Goal: Transaction & Acquisition: Purchase product/service

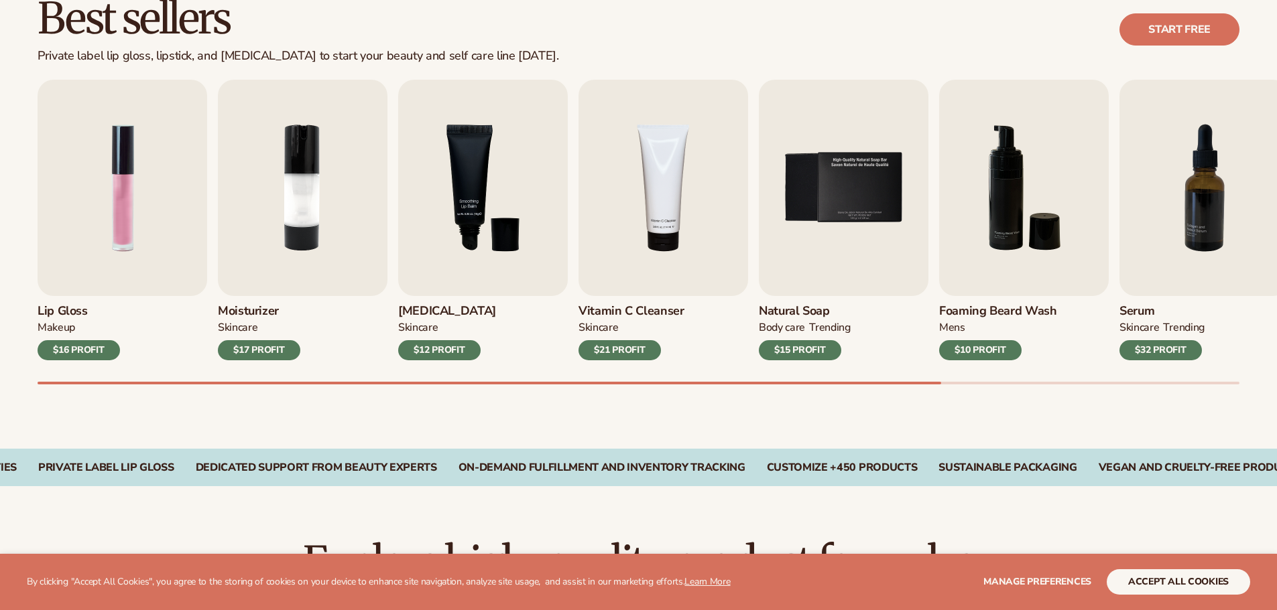
scroll to position [402, 0]
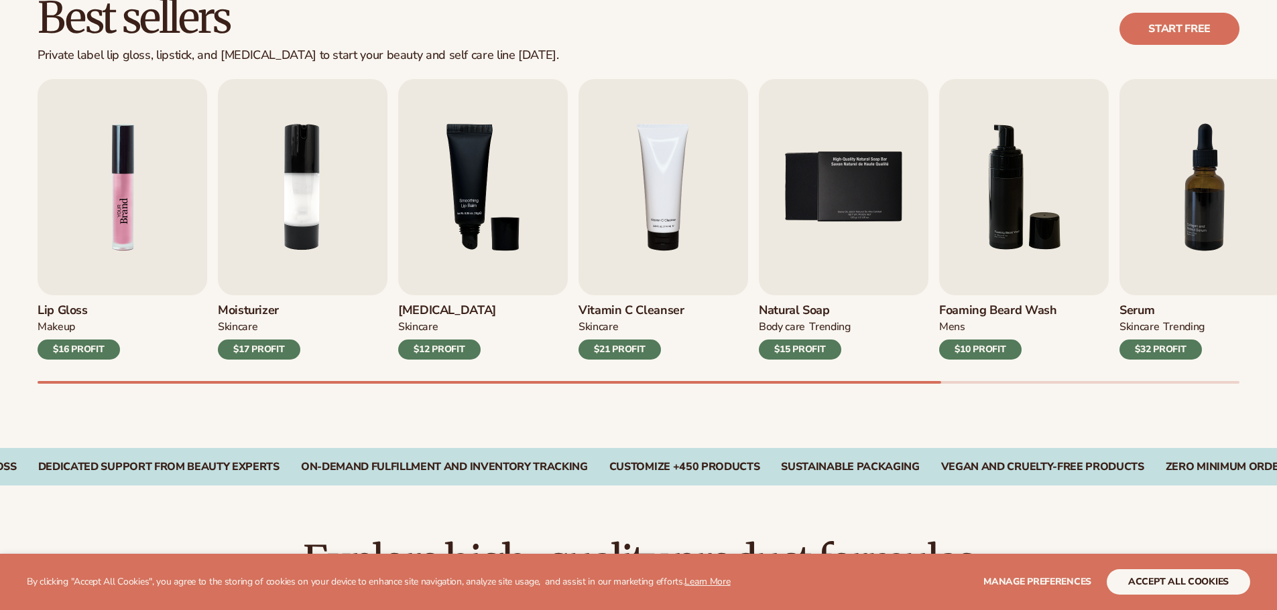
click at [153, 227] on img "1 / 9" at bounding box center [123, 187] width 170 height 216
click at [120, 185] on img "1 / 9" at bounding box center [123, 187] width 170 height 216
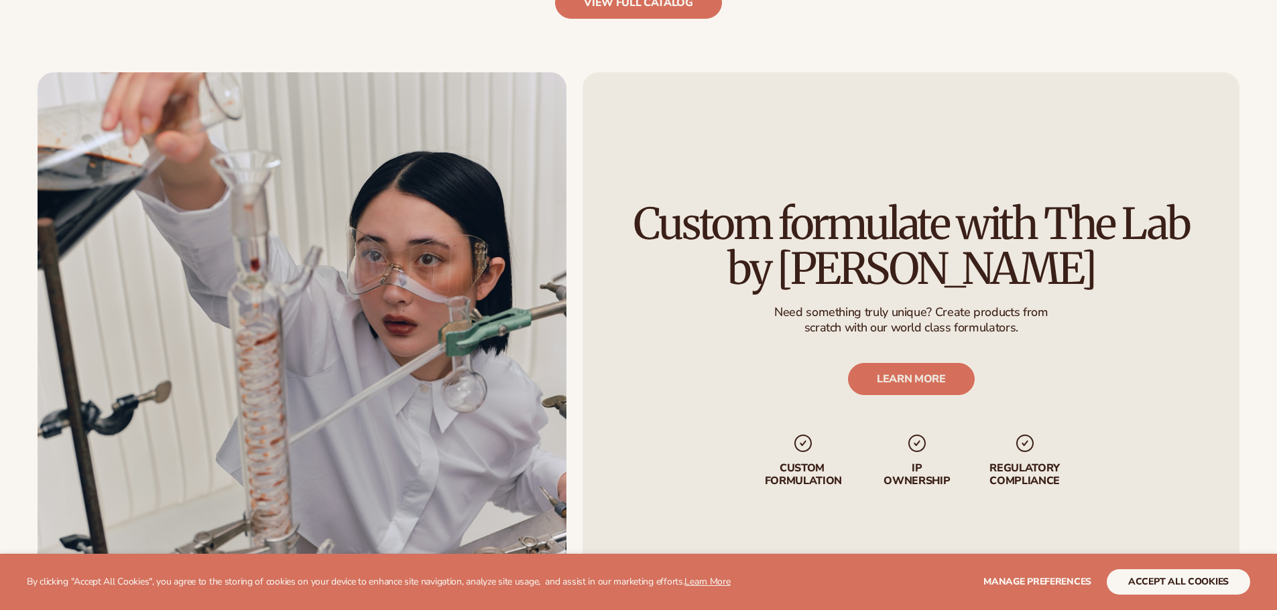
scroll to position [1737, 0]
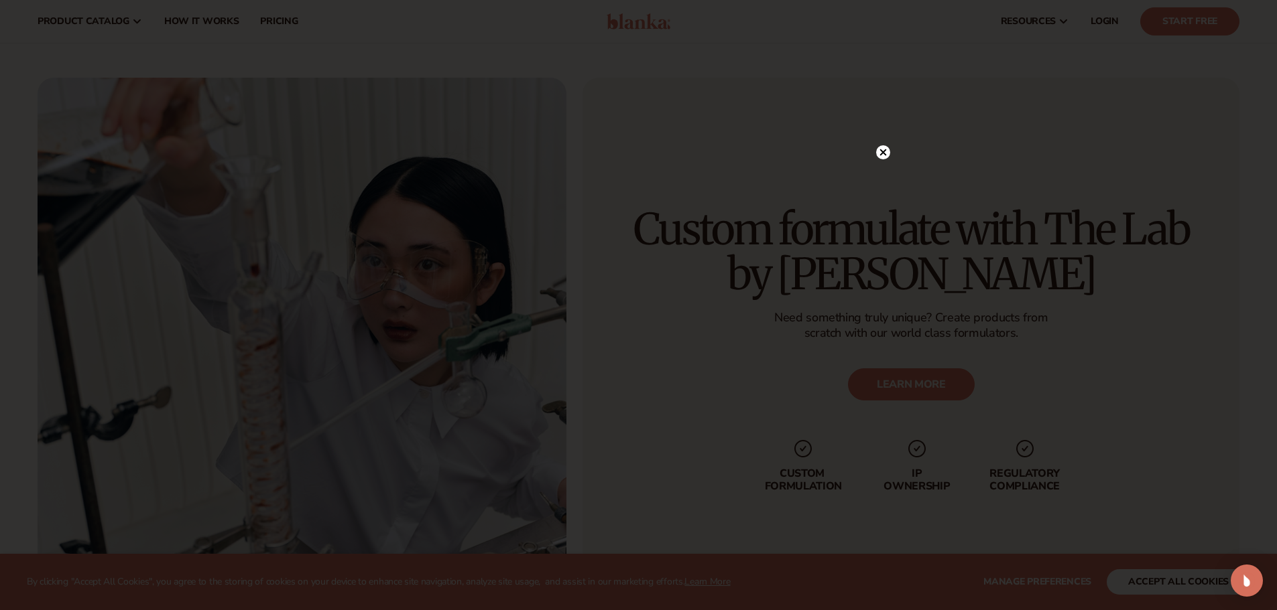
click at [881, 150] on icon at bounding box center [882, 152] width 7 height 7
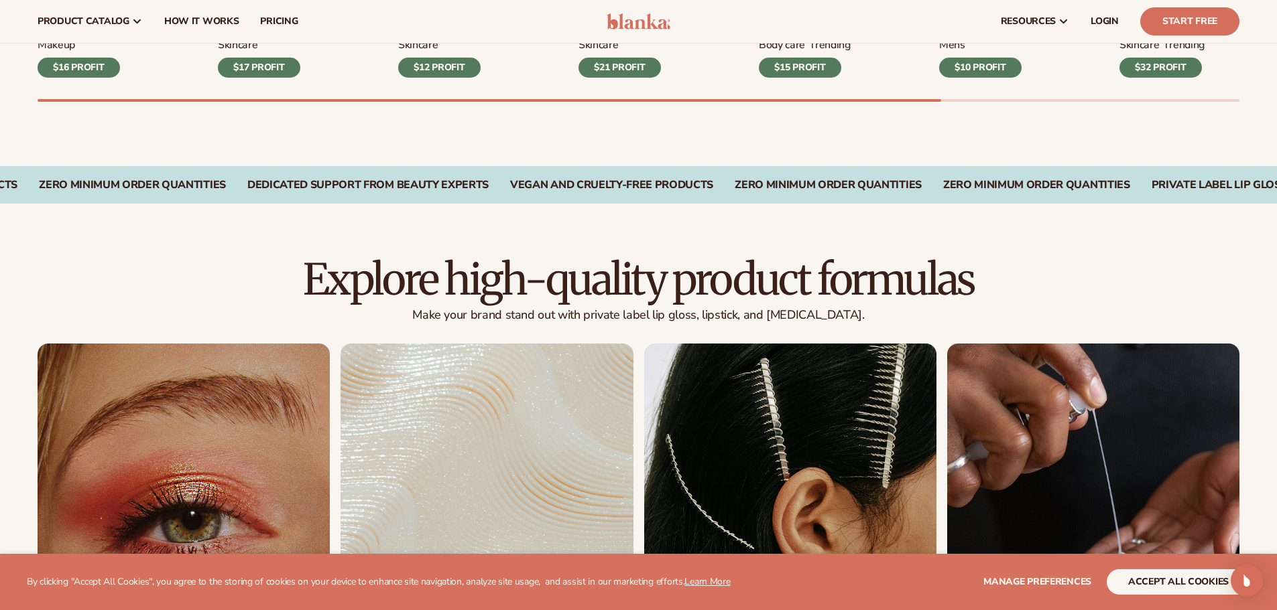
scroll to position [0, 0]
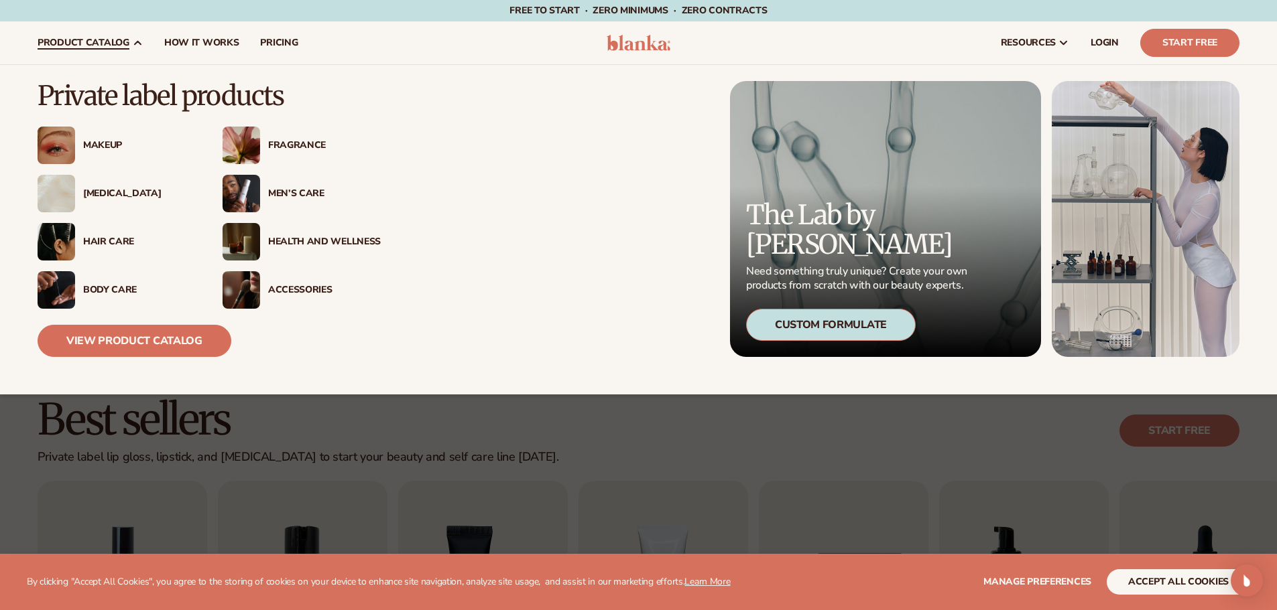
click at [109, 146] on div "Makeup" at bounding box center [139, 145] width 113 height 11
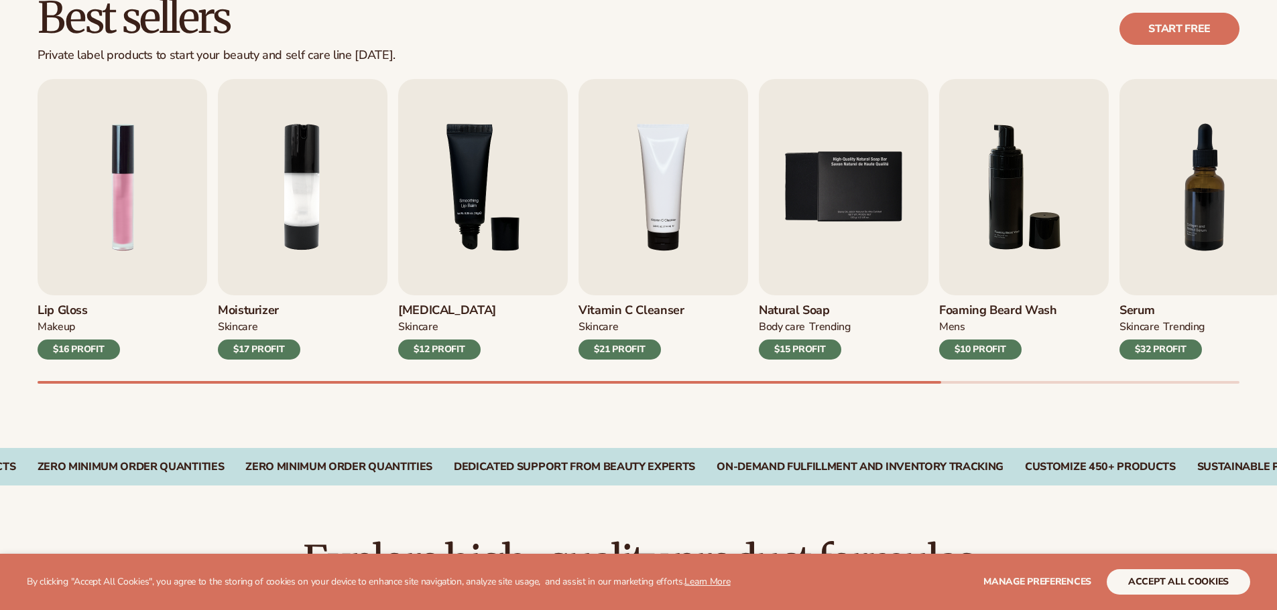
scroll to position [469, 0]
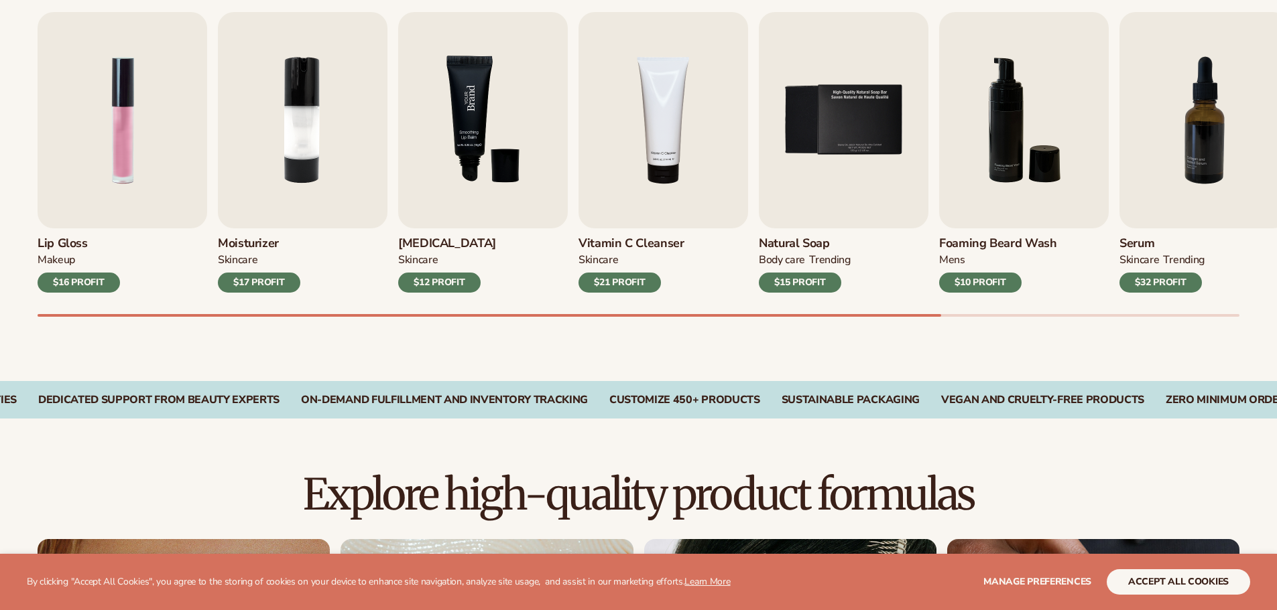
click at [452, 174] on img "3 / 9" at bounding box center [483, 120] width 170 height 216
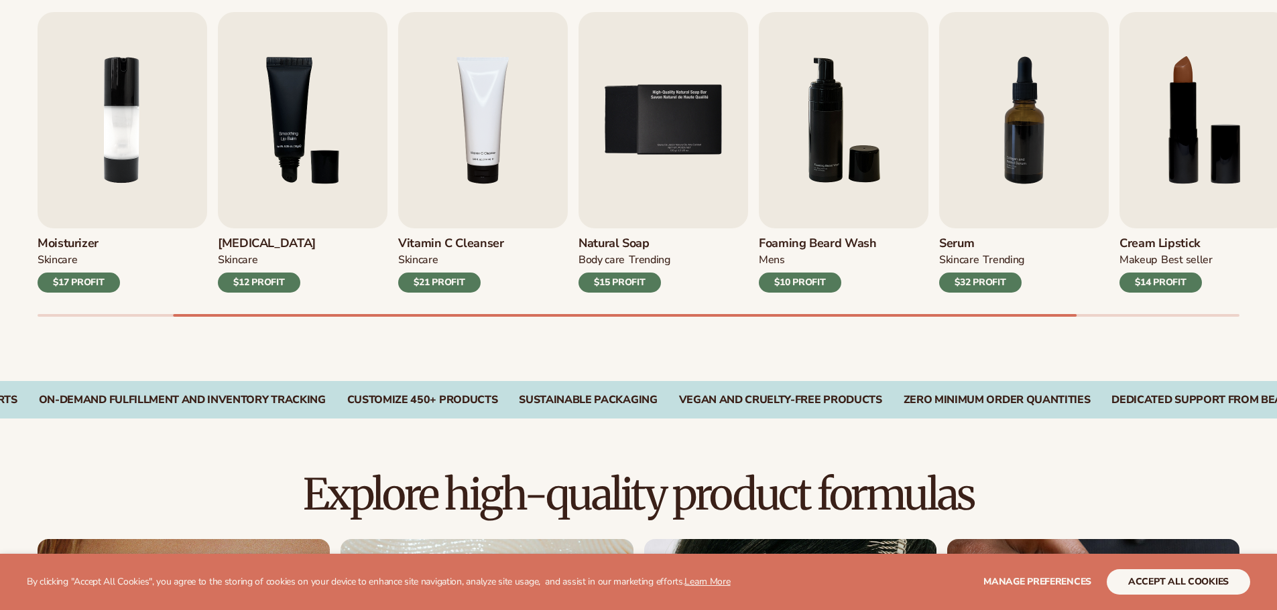
scroll to position [737, 0]
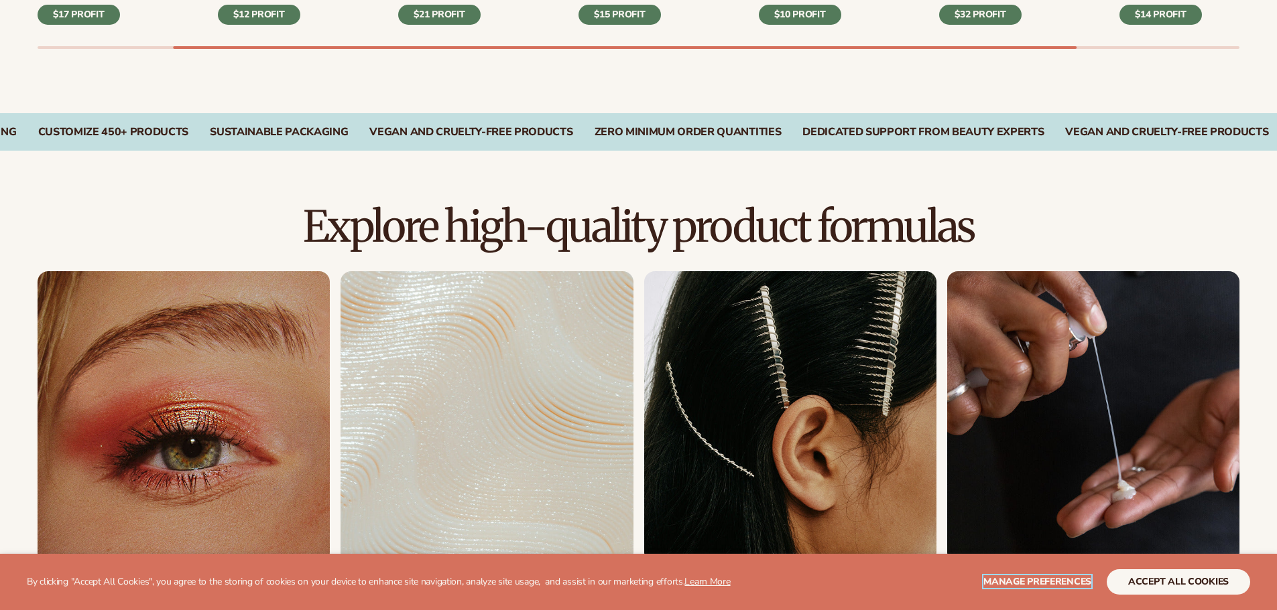
click at [1013, 580] on span "Manage preferences" at bounding box center [1037, 582] width 108 height 13
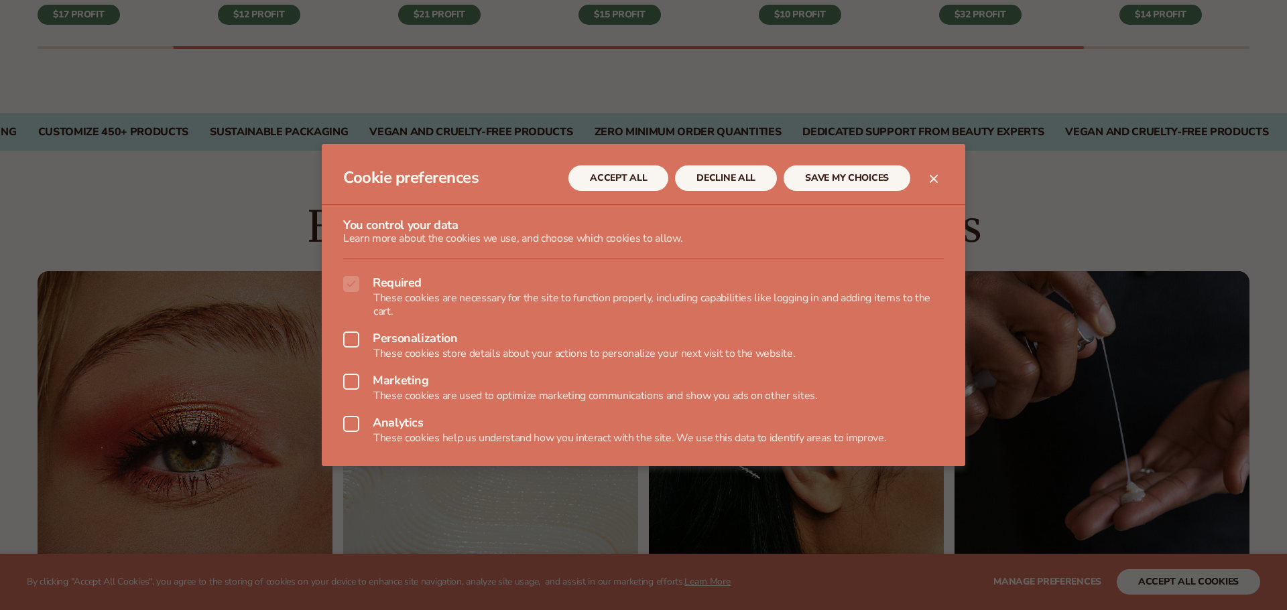
click at [351, 287] on icon at bounding box center [351, 284] width 16 height 16
click at [838, 180] on button "SAVE MY CHOICES" at bounding box center [846, 178] width 127 height 25
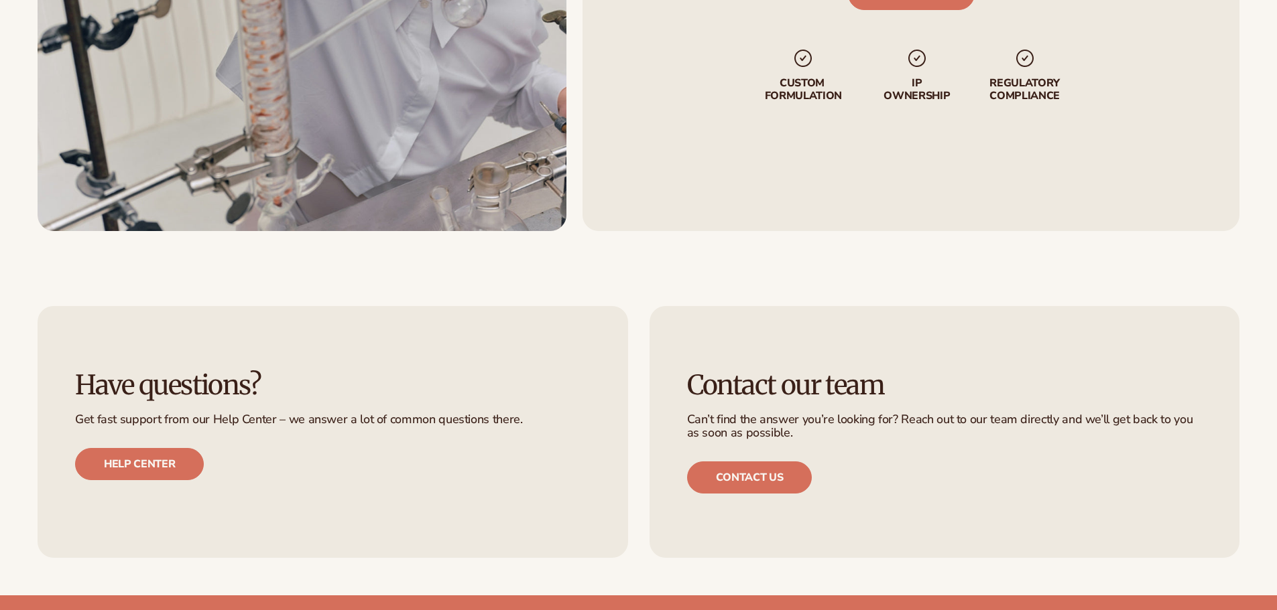
scroll to position [2144, 0]
